Goal: Find specific page/section: Find specific page/section

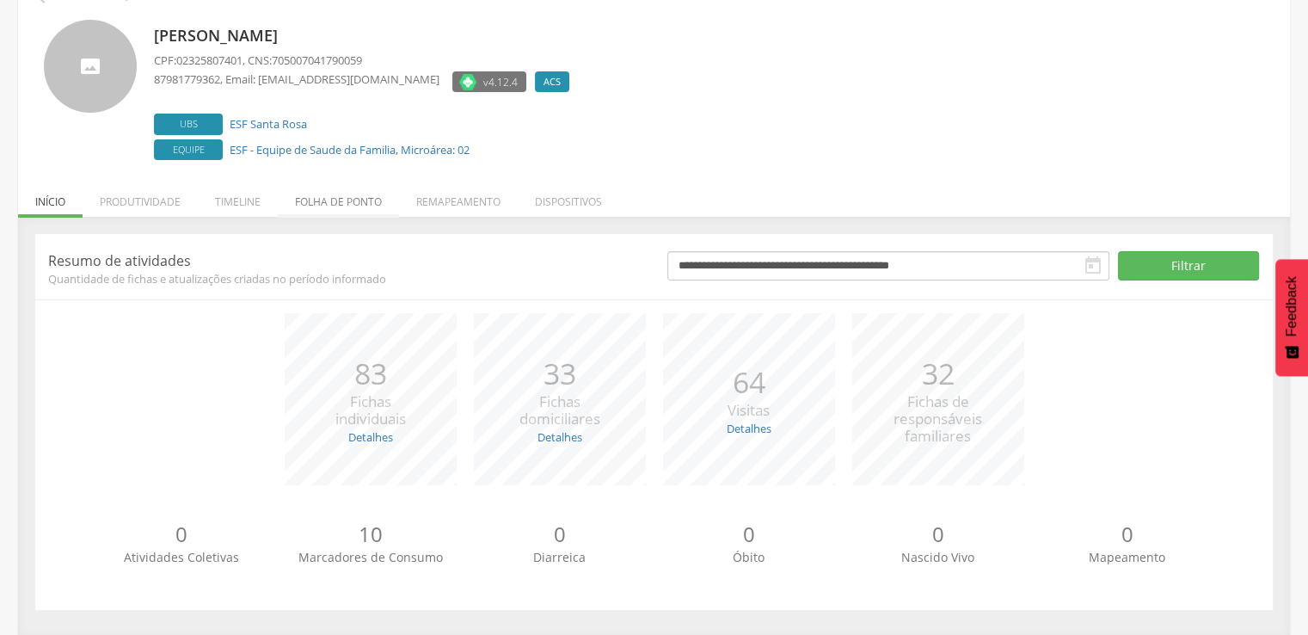
scroll to position [97, 0]
click at [317, 200] on li "Folha de ponto" at bounding box center [338, 196] width 121 height 40
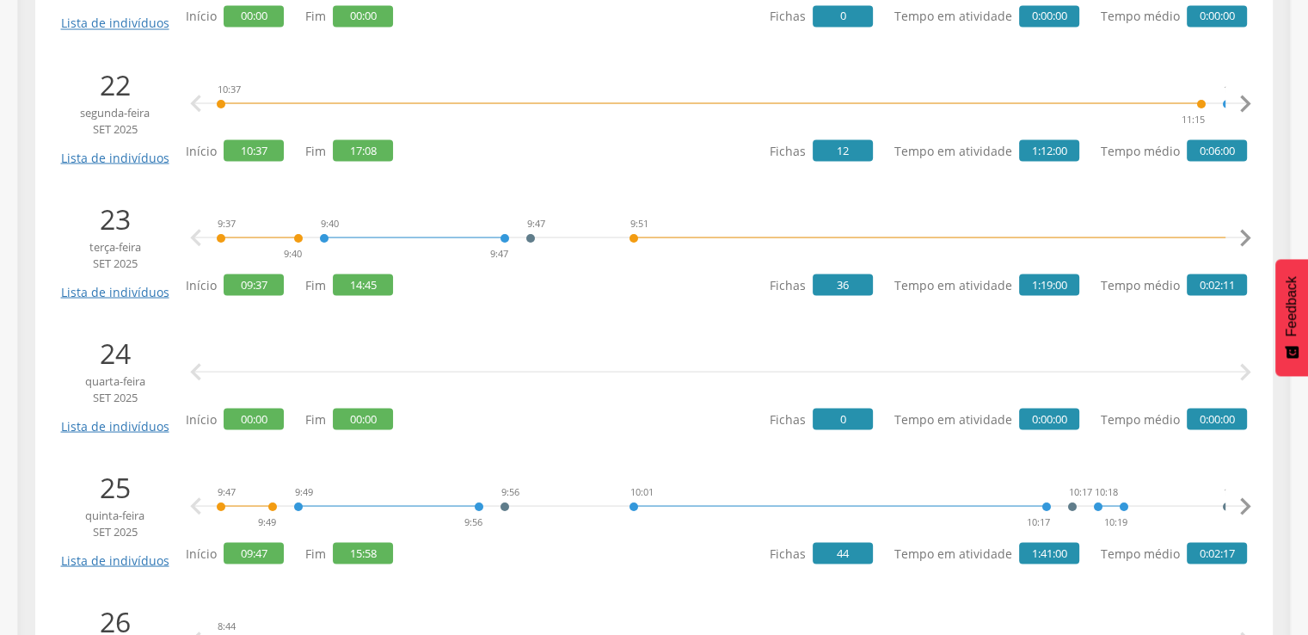
scroll to position [3193, 0]
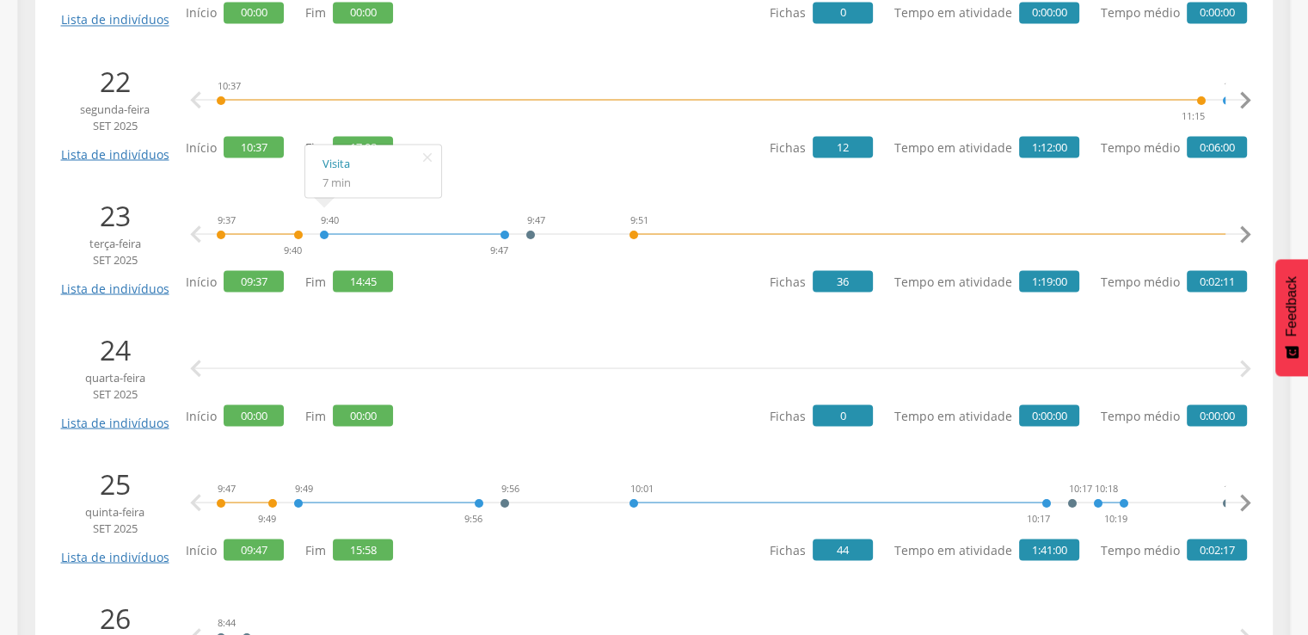
click at [373, 231] on div at bounding box center [414, 221] width 181 height 26
click at [328, 163] on link "Visita" at bounding box center [372, 162] width 101 height 21
click at [365, 98] on div at bounding box center [711, 87] width 980 height 26
click at [300, 26] on link "Cadastro domiciliar" at bounding box center [277, 28] width 116 height 21
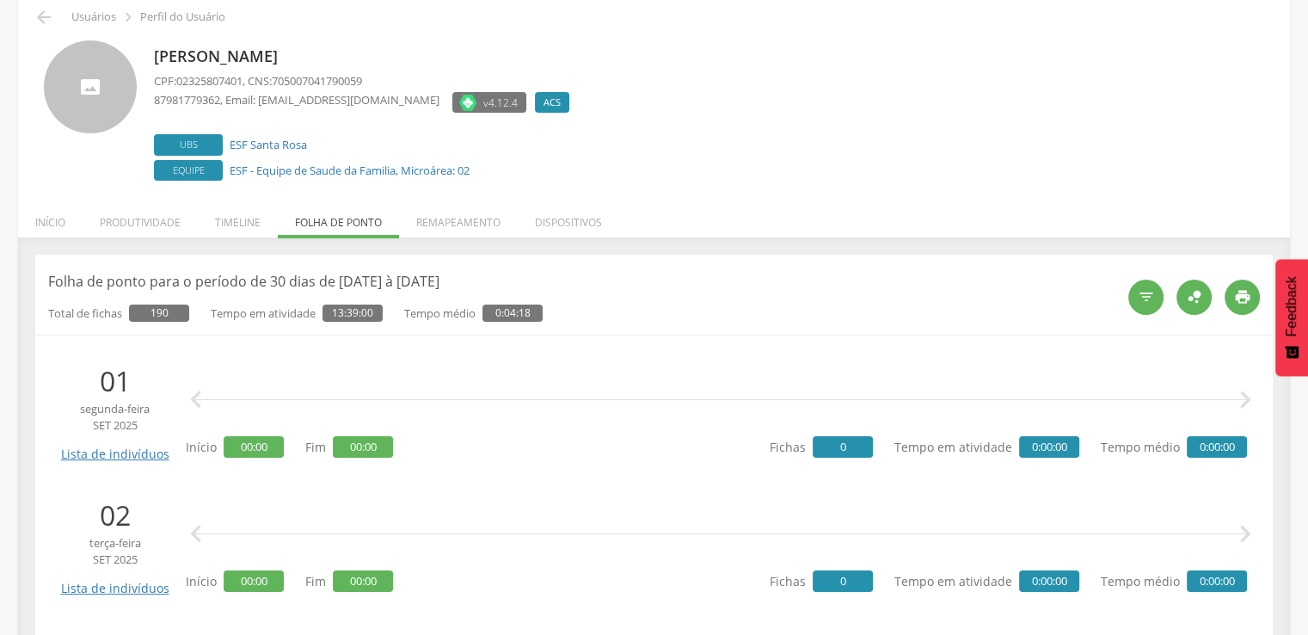
scroll to position [0, 0]
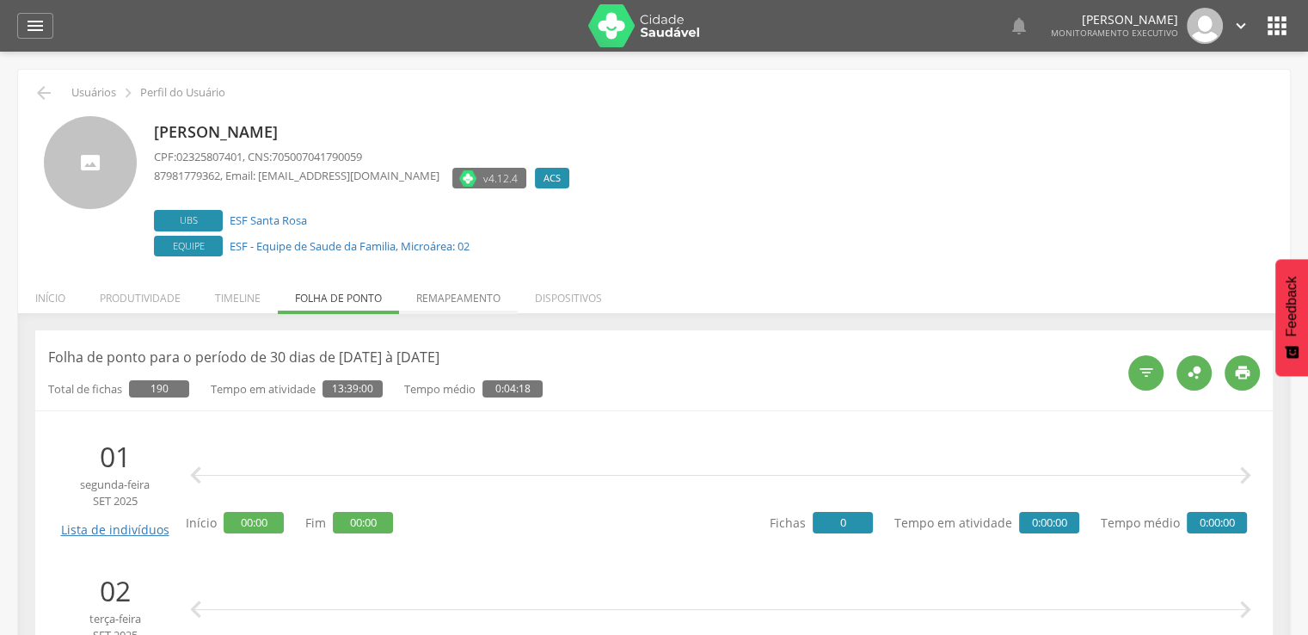
click at [439, 293] on li "Remapeamento" at bounding box center [458, 293] width 119 height 40
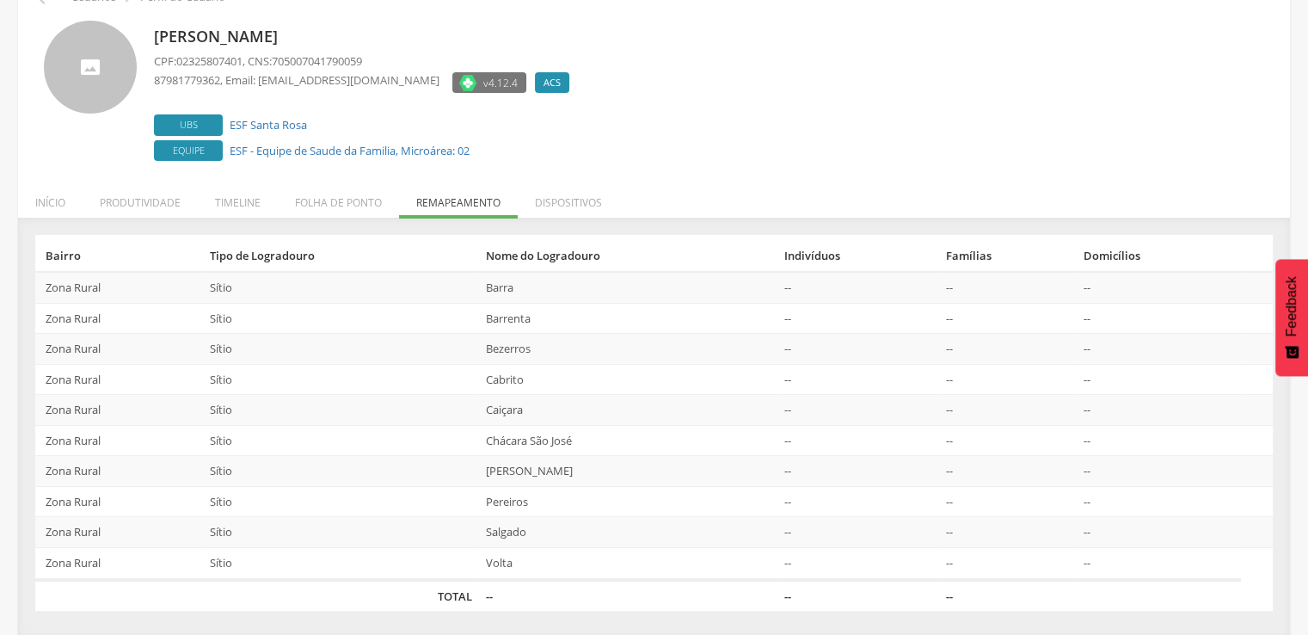
scroll to position [96, 0]
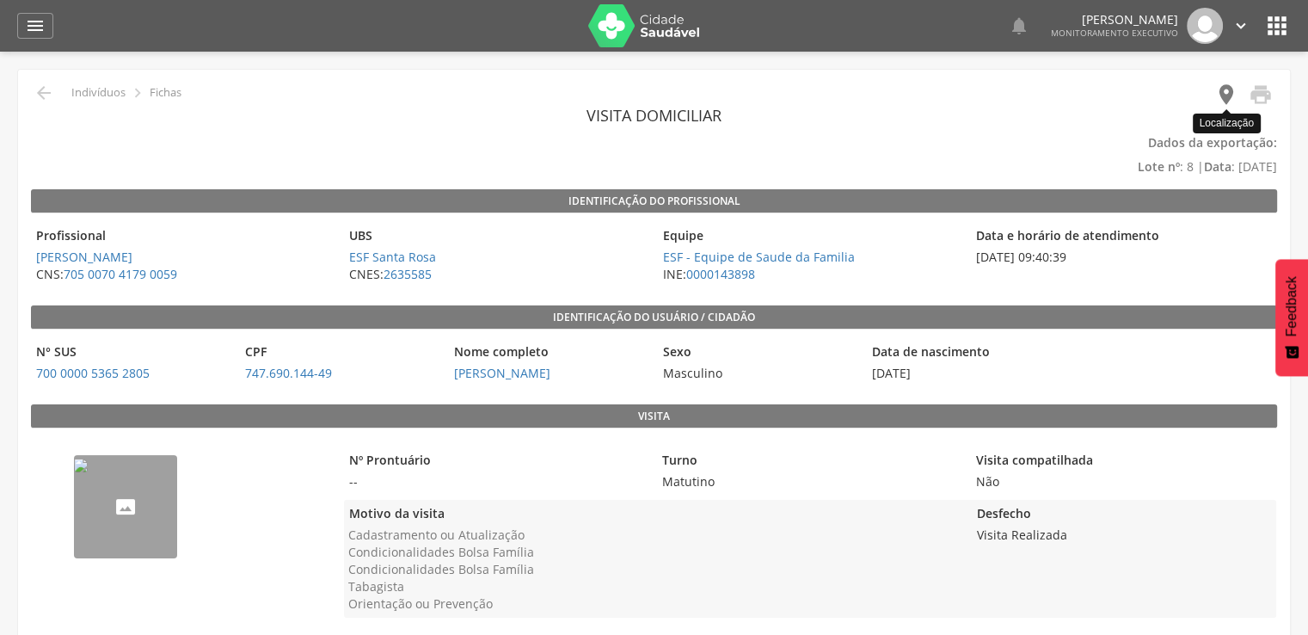
click at [1229, 93] on icon "" at bounding box center [1226, 95] width 24 height 24
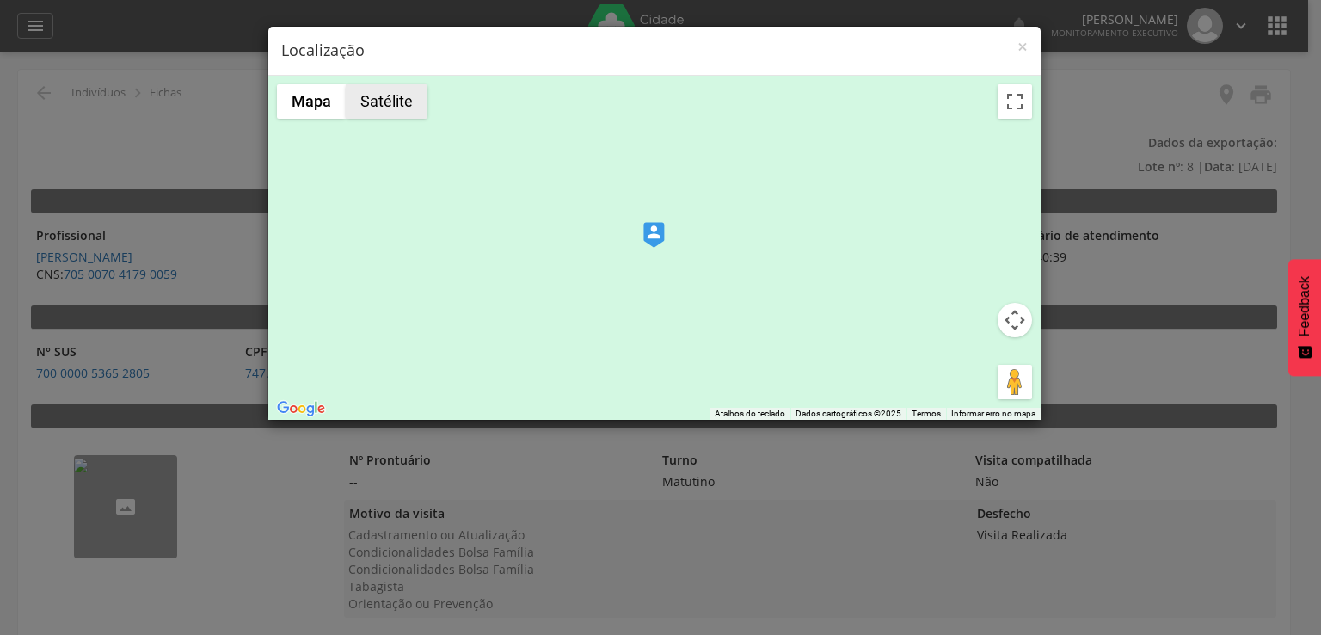
click at [399, 113] on button "Satélite" at bounding box center [387, 101] width 82 height 34
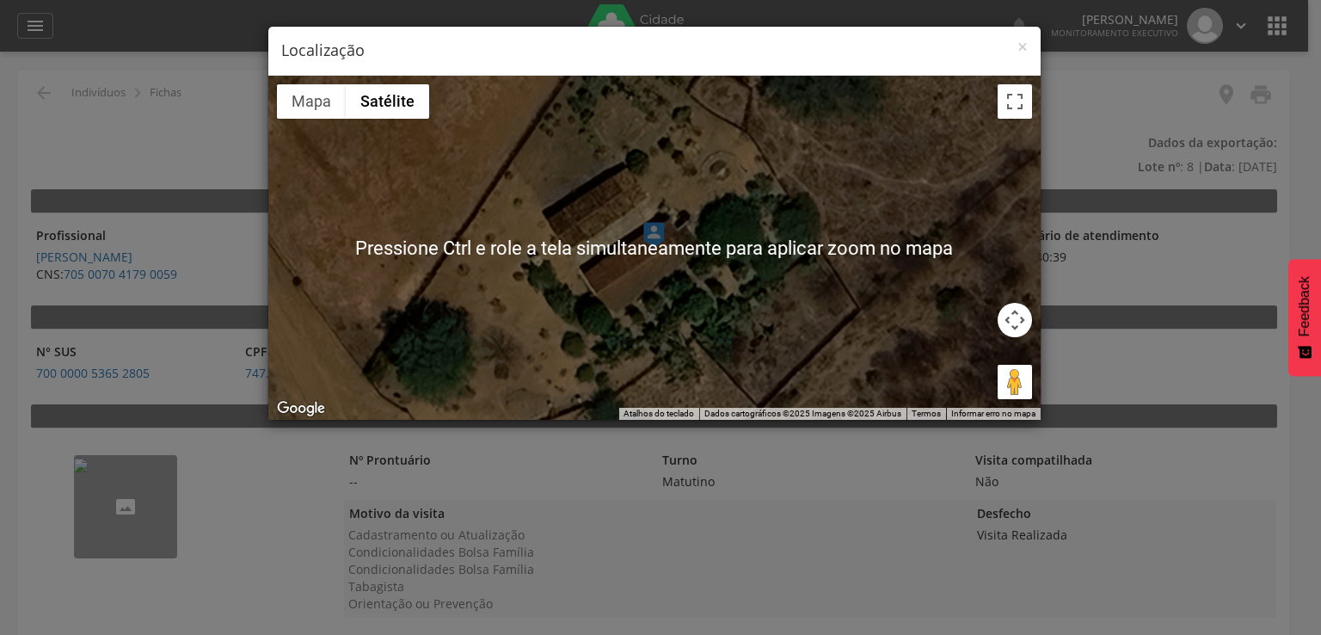
click at [698, 237] on div at bounding box center [654, 248] width 772 height 344
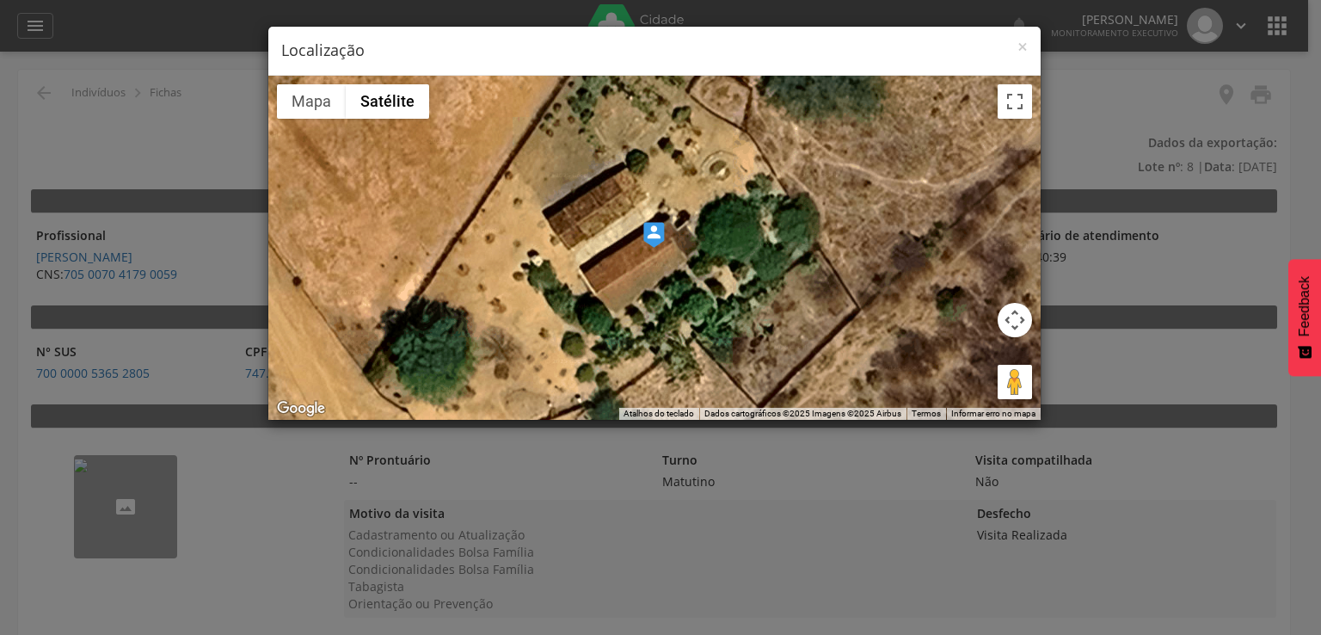
click at [1015, 46] on h4 "Localização" at bounding box center [654, 51] width 746 height 22
click at [1025, 47] on span "×" at bounding box center [1022, 46] width 10 height 24
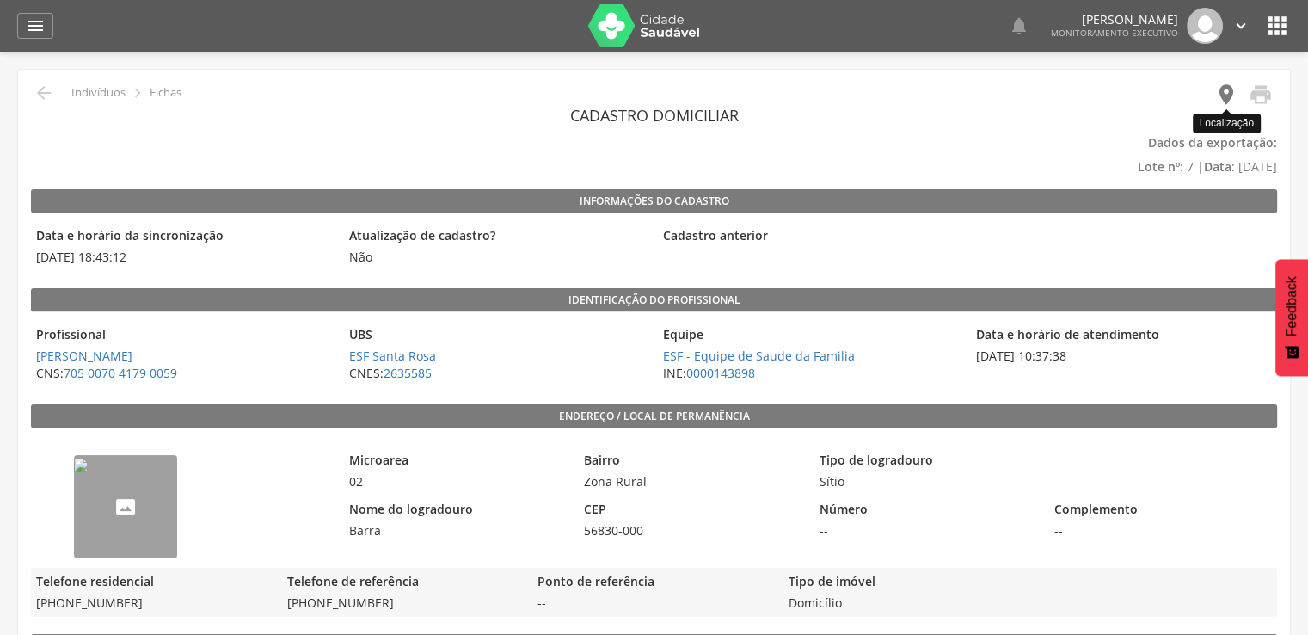
click at [1228, 96] on icon "" at bounding box center [1226, 95] width 24 height 24
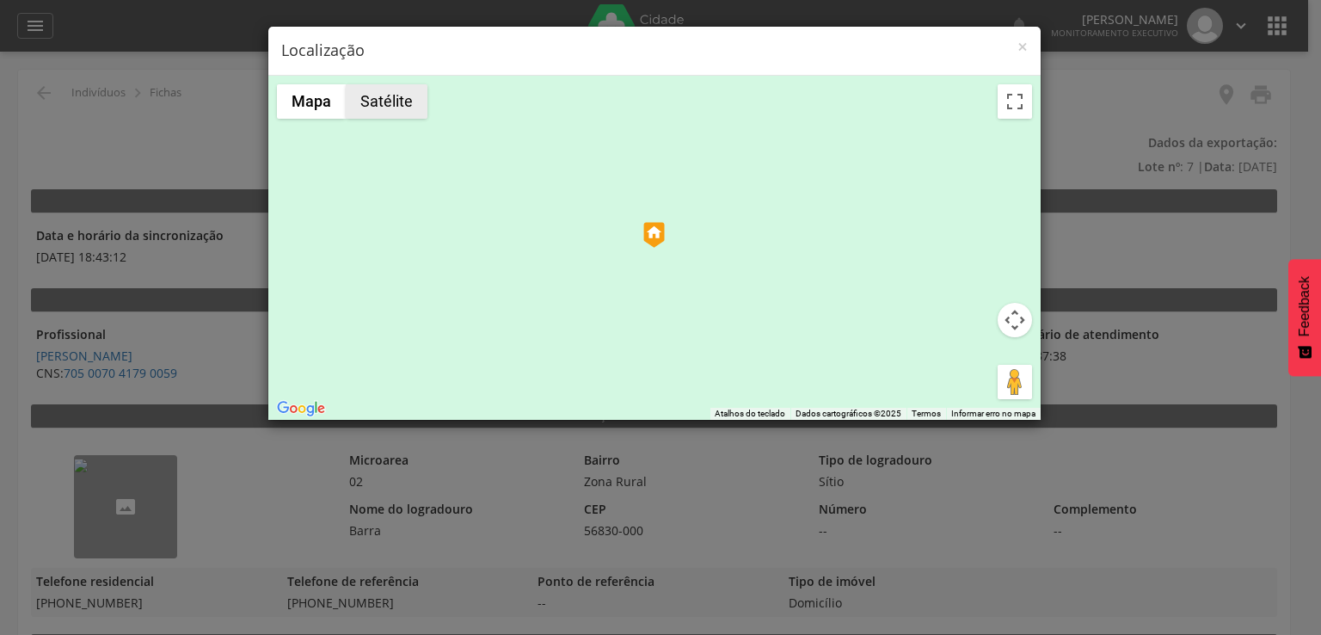
click at [394, 111] on button "Satélite" at bounding box center [387, 101] width 82 height 34
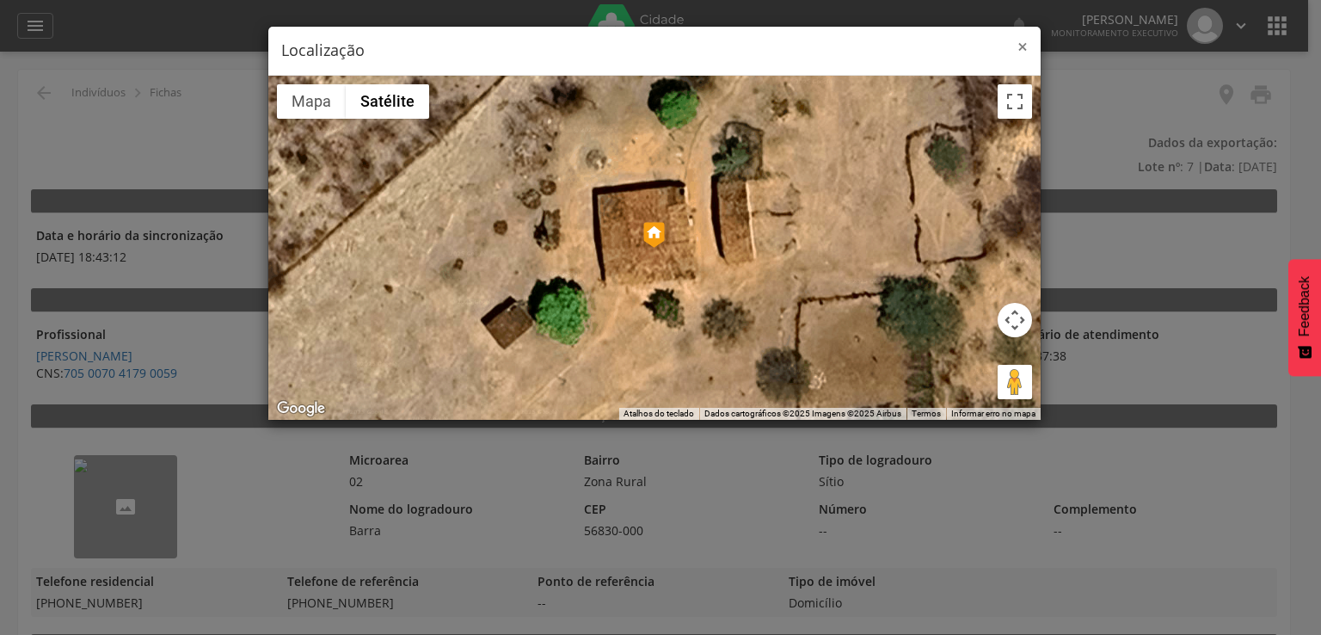
click at [1021, 46] on span "×" at bounding box center [1022, 46] width 10 height 24
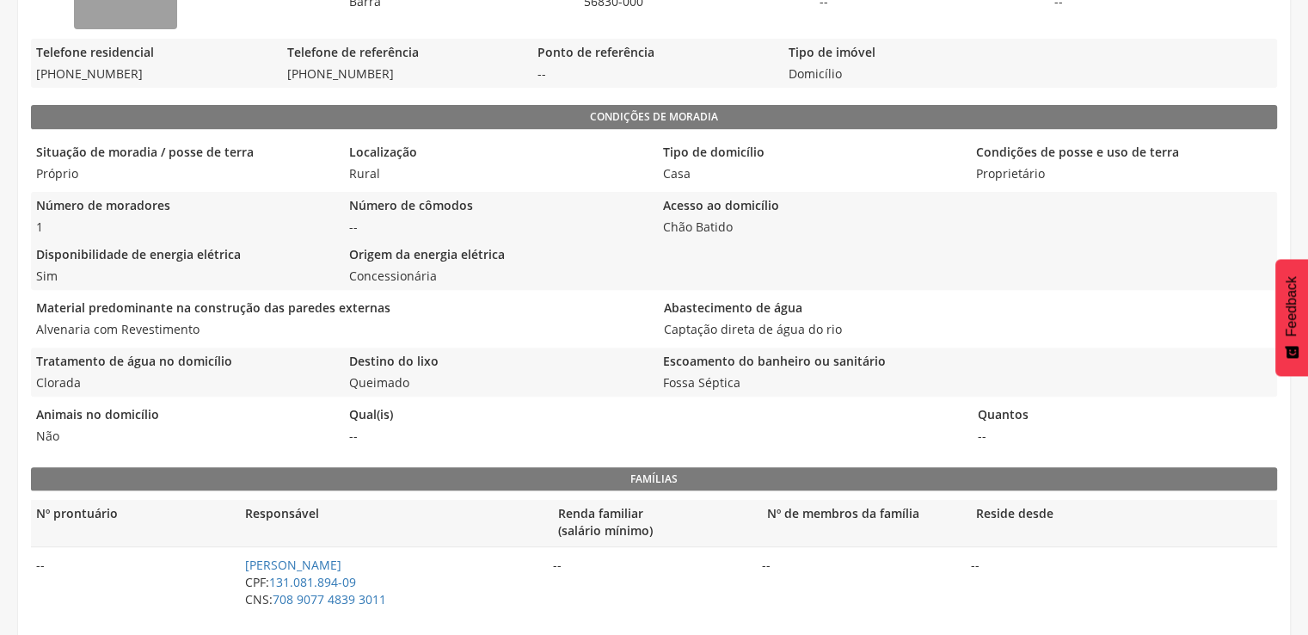
scroll to position [541, 0]
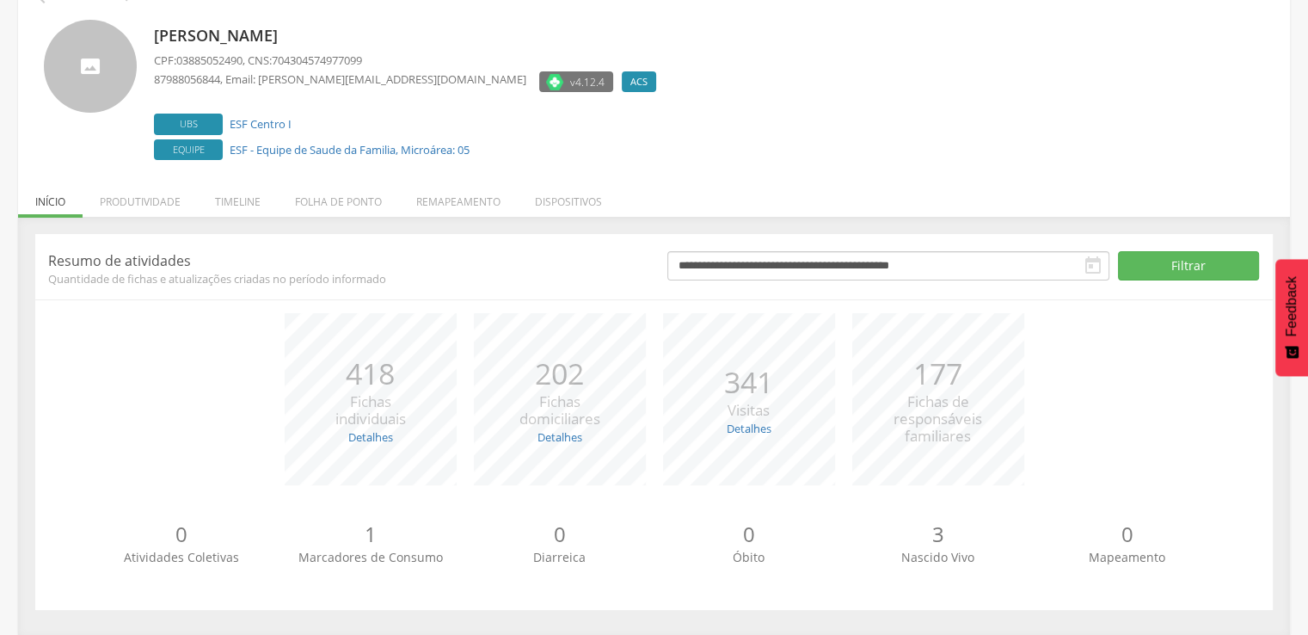
scroll to position [97, 0]
click at [367, 434] on link "Detalhes" at bounding box center [370, 435] width 45 height 15
click at [451, 502] on div "0 Atividades Coletivas 1 Marcadores de Consumo 0 Diarreica 0 Óbito 3 Nascido Vi…" at bounding box center [653, 548] width 1211 height 95
click at [561, 438] on link "Detalhes" at bounding box center [559, 435] width 45 height 15
click at [637, 486] on div "*** 418 Fichas individuais Detalhes Novas: 28 Atualizadas: 390 *** 202 Fichas d…" at bounding box center [653, 406] width 1211 height 189
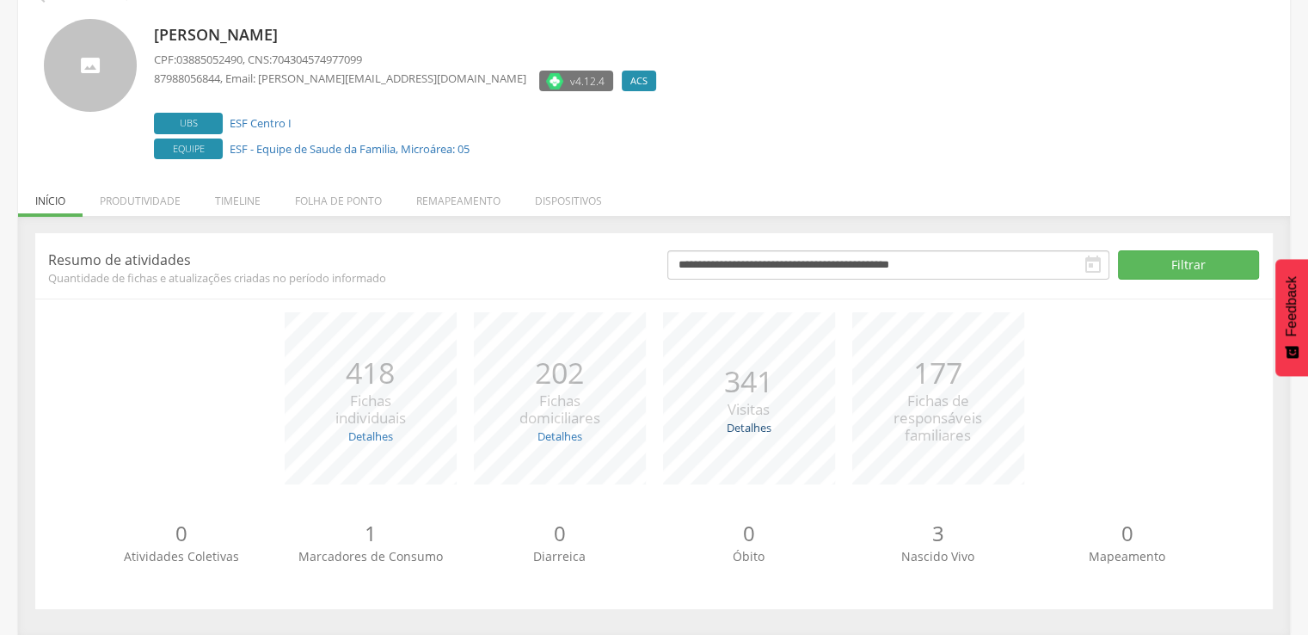
click at [752, 428] on link "Detalhes" at bounding box center [749, 427] width 45 height 15
click at [830, 489] on div "*** 418 Fichas individuais Detalhes Novas: 28 Atualizadas: 390 *** 202 Fichas d…" at bounding box center [653, 406] width 1211 height 189
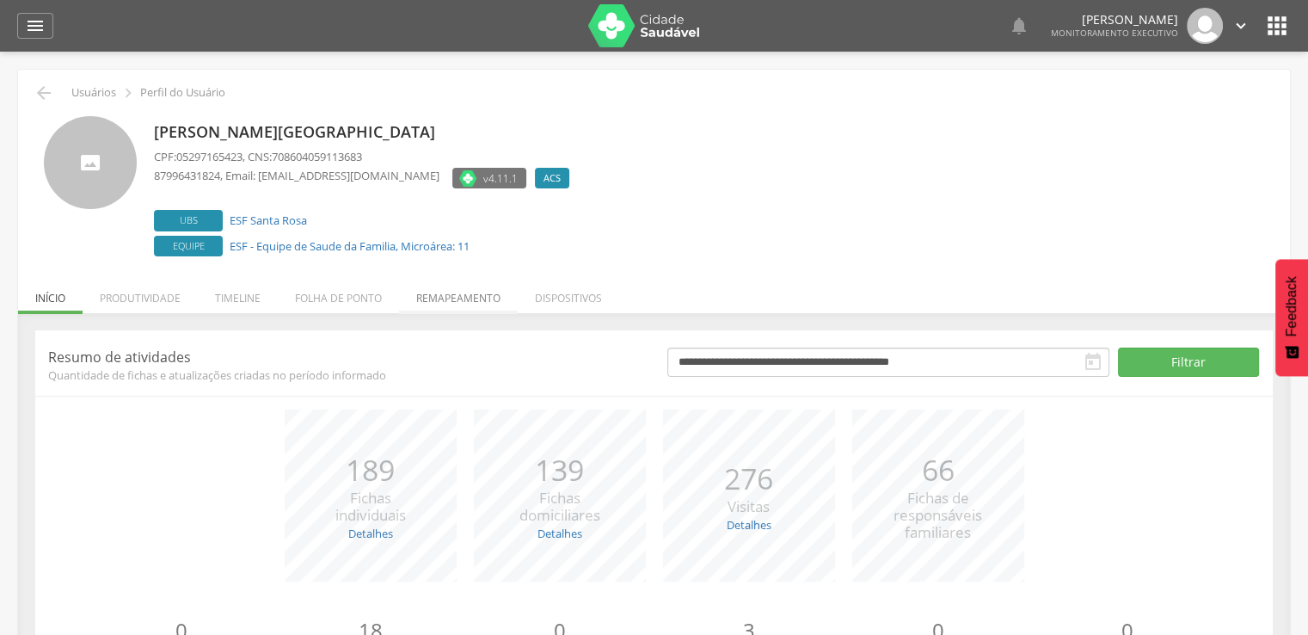
click at [482, 295] on li "Remapeamento" at bounding box center [458, 293] width 119 height 40
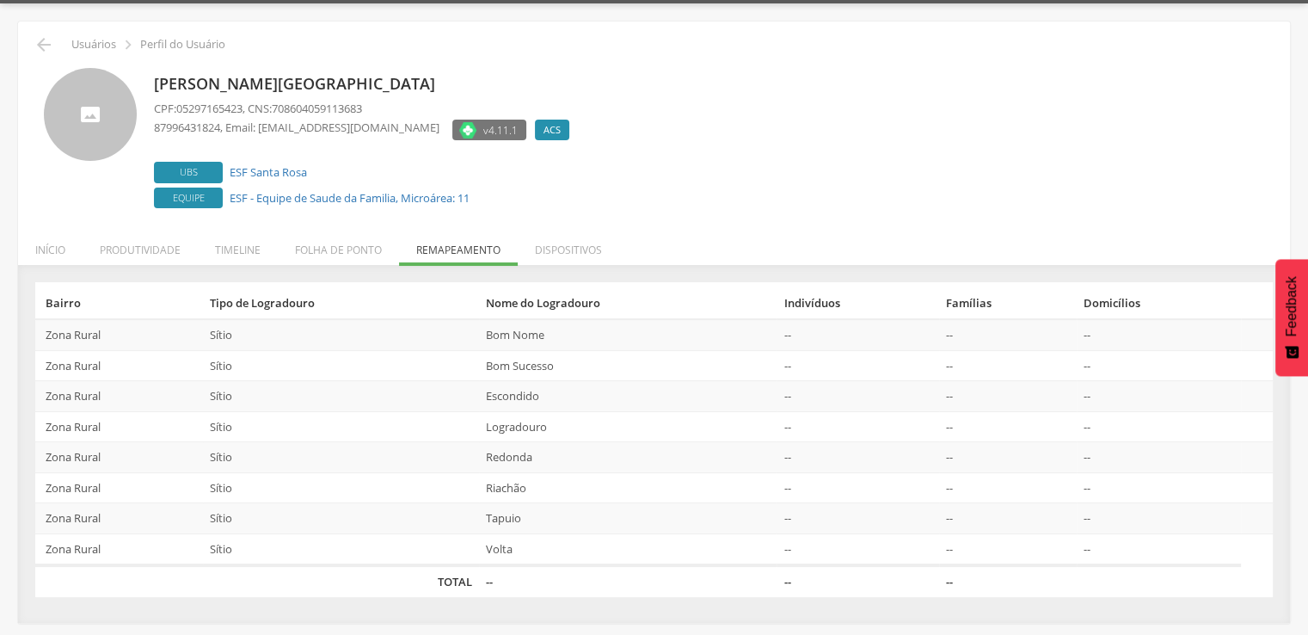
scroll to position [52, 0]
